Goal: Register for event/course

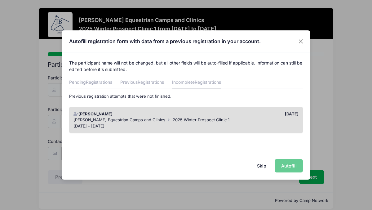
click at [98, 113] on div "[PERSON_NAME]" at bounding box center [128, 114] width 116 height 6
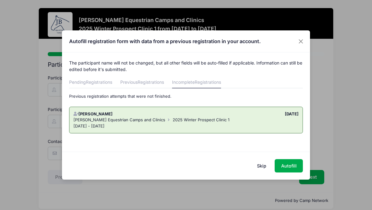
click at [91, 117] on div "[PERSON_NAME] Equestrian Camps and Clinics 2025 Winter Prospect Clinic 1" at bounding box center [185, 120] width 225 height 6
click at [288, 165] on button "Autofill" at bounding box center [289, 165] width 28 height 13
type input "avamaesleeme@icloud.com"
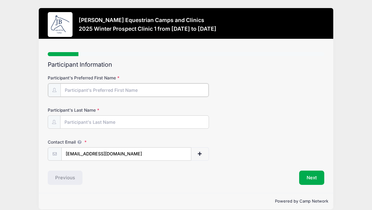
click at [84, 90] on input "Participant's Preferred First Name" at bounding box center [134, 89] width 148 height 13
type input "Ava"
type input "Sleeme"
click at [222, 106] on form "Participant's Preferred First Name Ava Participant's Last Name Sleeme Contact E…" at bounding box center [186, 117] width 277 height 85
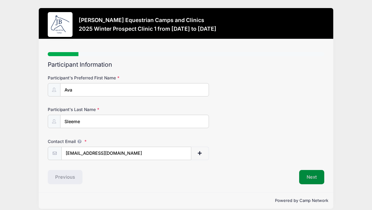
click at [310, 176] on button "Next" at bounding box center [311, 177] width 25 height 14
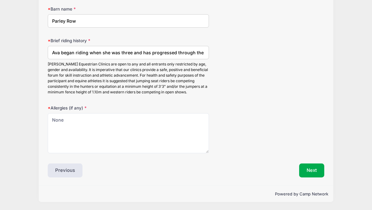
scroll to position [793, 0]
click at [309, 173] on button "Next" at bounding box center [311, 170] width 25 height 14
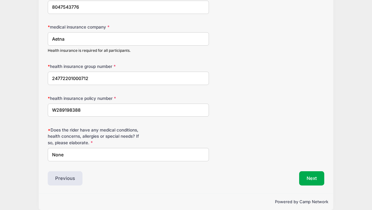
scroll to position [153, 0]
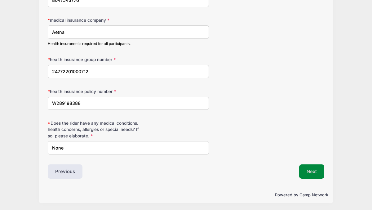
click at [311, 173] on button "Next" at bounding box center [311, 171] width 25 height 14
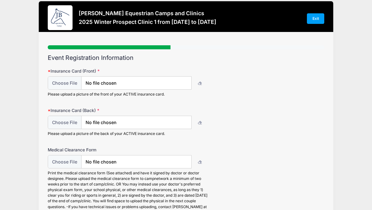
scroll to position [0, 0]
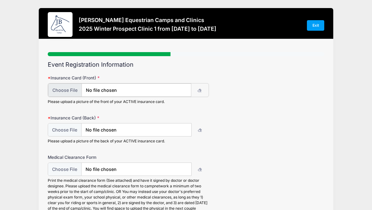
click at [58, 92] on input "file" at bounding box center [119, 89] width 143 height 13
type input "C:\fakepath\aetna front.jpg"
click at [63, 131] on input "file" at bounding box center [119, 129] width 143 height 13
type input "C:\fakepath\aetna back.jpg"
click at [220, 121] on div "Insurance Card (Back) Please upload a picture of the back of your ACTIVE insura…" at bounding box center [186, 128] width 277 height 29
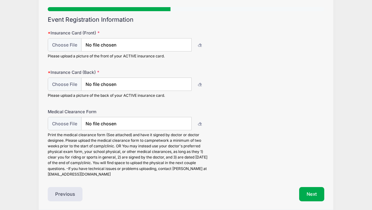
scroll to position [68, 0]
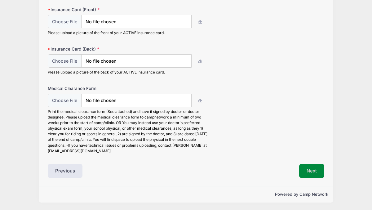
click at [307, 169] on button "Next" at bounding box center [311, 171] width 25 height 14
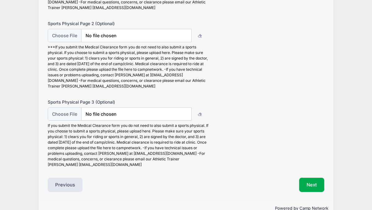
scroll to position [147, 0]
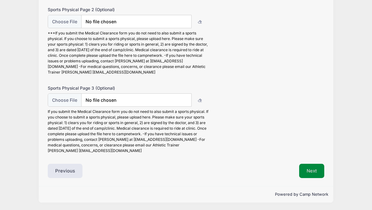
click at [314, 172] on button "Next" at bounding box center [311, 171] width 25 height 14
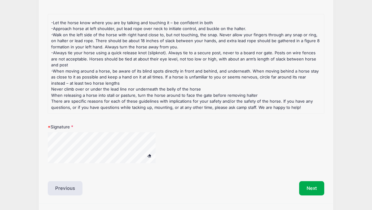
scroll to position [245, 0]
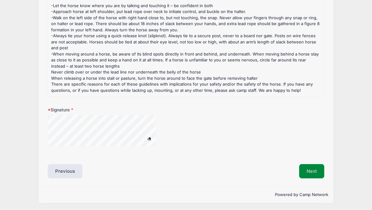
click at [310, 173] on button "Next" at bounding box center [311, 171] width 25 height 14
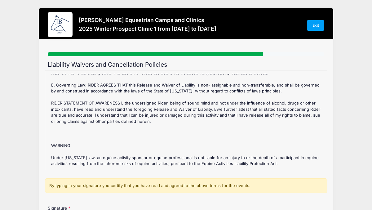
scroll to position [113, 0]
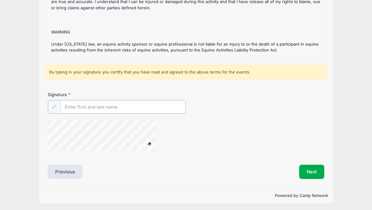
click at [109, 106] on input "Signature" at bounding box center [122, 106] width 125 height 13
type input "[PERSON_NAME]"
click at [309, 170] on button "Next" at bounding box center [311, 171] width 25 height 14
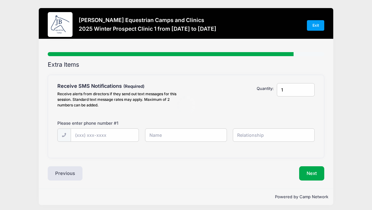
scroll to position [0, 0]
type input "2"
click at [308, 88] on input "2" at bounding box center [296, 89] width 38 height 13
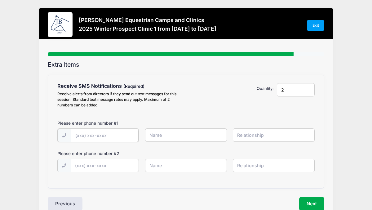
click at [81, 135] on input "text" at bounding box center [105, 135] width 68 height 13
type input "(804) 690-3907"
click at [79, 165] on input "text" at bounding box center [105, 164] width 68 height 13
type input "(804) 944-4680"
click at [156, 136] on input "text" at bounding box center [186, 134] width 82 height 13
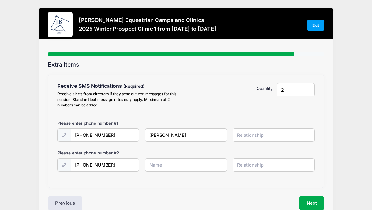
type input "[PERSON_NAME]"
type input "Dad"
type input "1"
click at [308, 91] on input "1" at bounding box center [296, 89] width 38 height 13
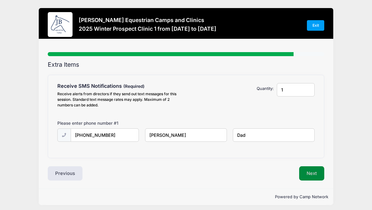
type input "Dad"
click at [310, 173] on button "Next" at bounding box center [311, 173] width 25 height 14
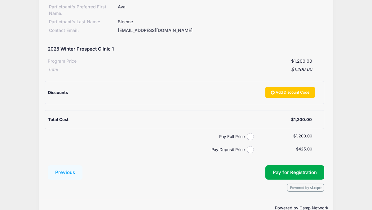
scroll to position [83, 0]
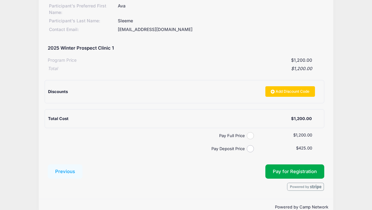
click at [250, 136] on input "Pay Full Price" at bounding box center [250, 135] width 7 height 7
radio input "true"
click at [287, 173] on span "Pay for Registration" at bounding box center [295, 172] width 44 height 6
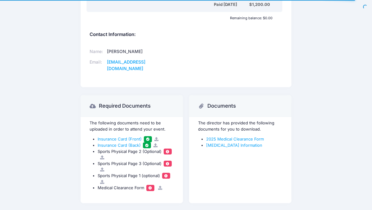
scroll to position [301, 0]
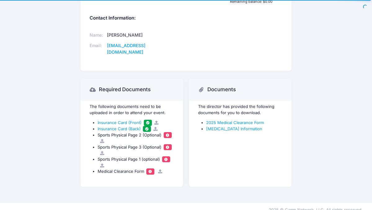
click at [160, 169] on icon at bounding box center [160, 171] width 5 height 4
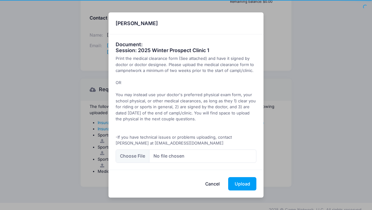
click at [213, 185] on button "Cancel" at bounding box center [212, 183] width 27 height 13
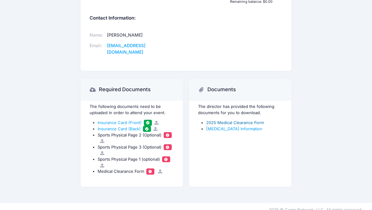
click at [254, 120] on link "2025 Medical Clearance Form" at bounding box center [235, 122] width 58 height 5
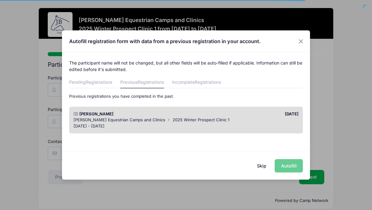
click at [172, 113] on div "[PERSON_NAME]" at bounding box center [128, 114] width 116 height 6
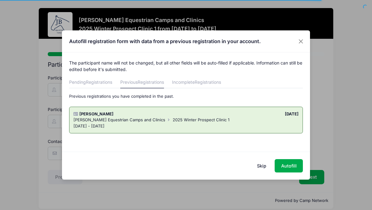
click at [172, 113] on div "[PERSON_NAME]" at bounding box center [128, 114] width 116 height 6
click at [262, 166] on button "Skip" at bounding box center [262, 165] width 22 height 13
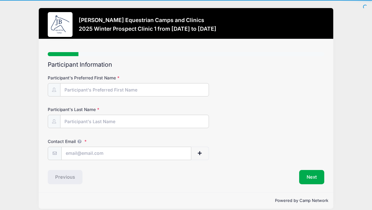
scroll to position [6, 0]
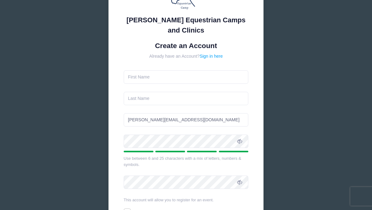
scroll to position [55, 0]
click at [212, 54] on link "Sign in here" at bounding box center [211, 56] width 23 height 5
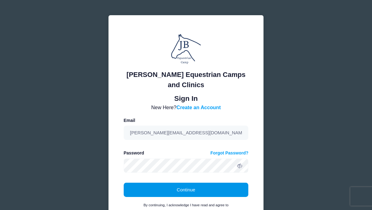
click at [180, 189] on button "Continue" at bounding box center [186, 190] width 125 height 14
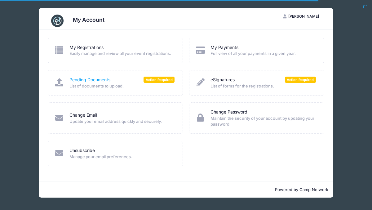
click at [90, 80] on link "Pending Documents" at bounding box center [89, 80] width 41 height 7
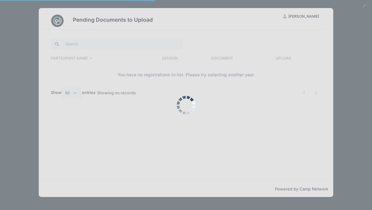
select select "50"
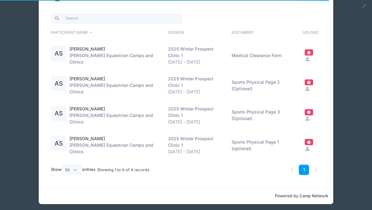
scroll to position [27, 0]
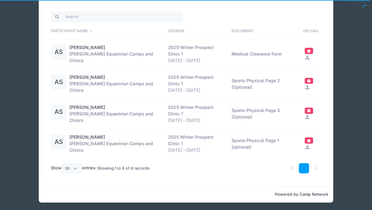
click at [302, 167] on link "1" at bounding box center [304, 168] width 10 height 10
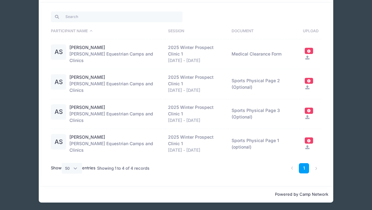
scroll to position [0, 0]
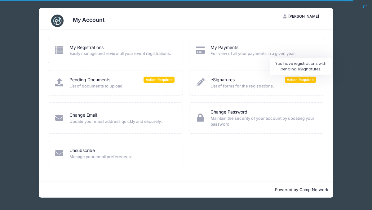
click at [299, 81] on span "Action Required" at bounding box center [300, 80] width 31 height 6
click at [224, 79] on link "eSignatures" at bounding box center [223, 80] width 24 height 7
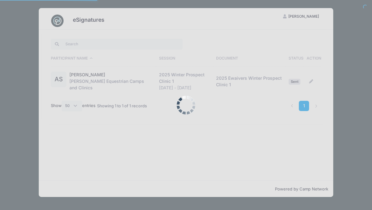
select select "50"
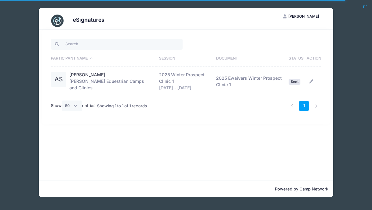
click at [312, 80] on icon at bounding box center [311, 81] width 5 height 4
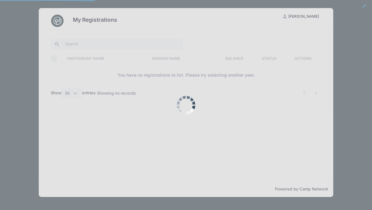
select select "50"
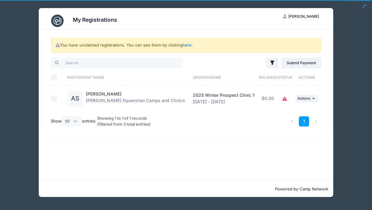
click at [187, 46] on link "here" at bounding box center [187, 44] width 9 height 5
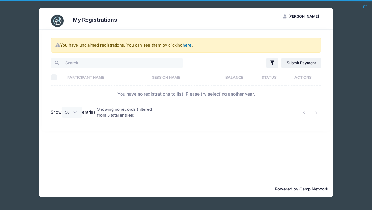
click at [185, 46] on link "here" at bounding box center [187, 44] width 9 height 5
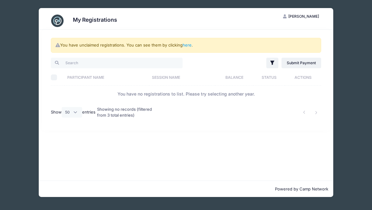
click at [304, 16] on span "[PERSON_NAME]" at bounding box center [303, 16] width 31 height 5
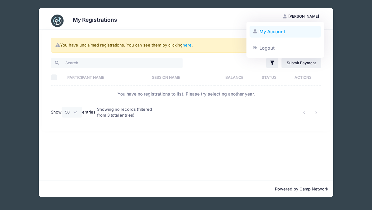
click at [271, 33] on link "My Account" at bounding box center [286, 32] width 72 height 12
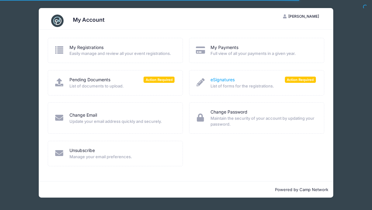
click at [225, 80] on link "eSignatures" at bounding box center [223, 80] width 24 height 7
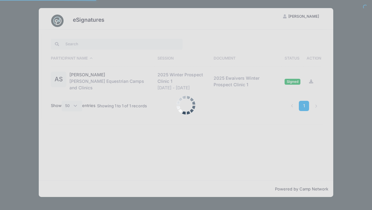
select select "50"
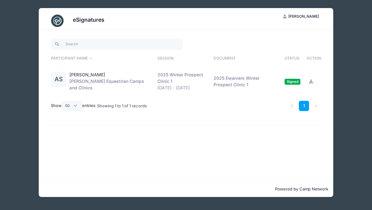
click at [307, 16] on span "[PERSON_NAME]" at bounding box center [303, 16] width 31 height 5
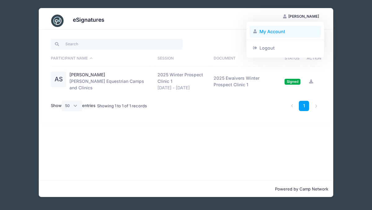
click at [275, 32] on link "My Account" at bounding box center [286, 32] width 72 height 12
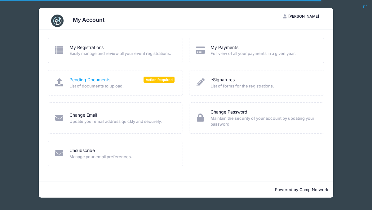
click at [98, 81] on link "Pending Documents" at bounding box center [89, 80] width 41 height 7
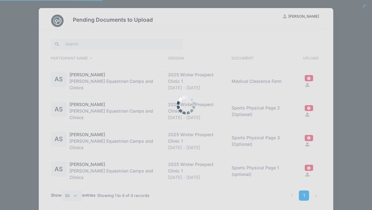
select select "50"
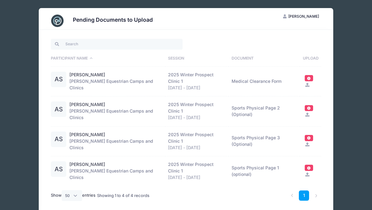
click at [241, 81] on td "Medical Clearance Form" at bounding box center [264, 82] width 71 height 30
click at [308, 16] on span "[PERSON_NAME]" at bounding box center [303, 16] width 31 height 5
